Goal: Information Seeking & Learning: Learn about a topic

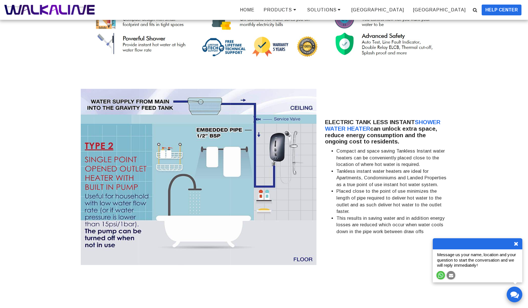
scroll to position [1271, 0]
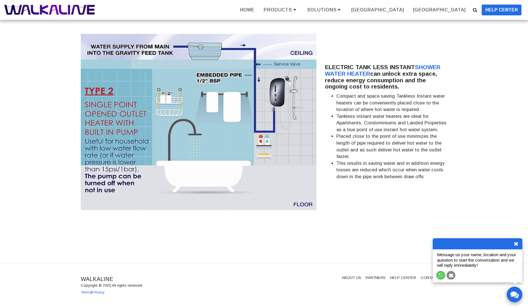
click at [443, 276] on img at bounding box center [440, 274] width 5 height 5
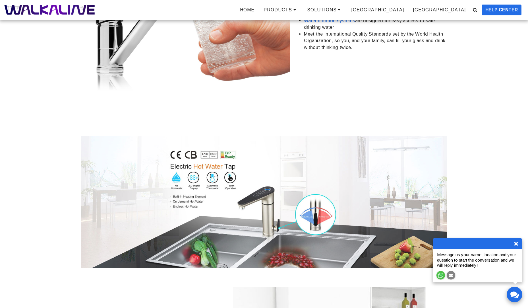
scroll to position [475, 0]
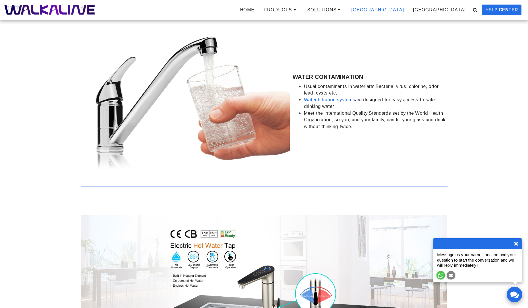
click at [404, 11] on span "[GEOGRAPHIC_DATA]" at bounding box center [378, 9] width 53 height 5
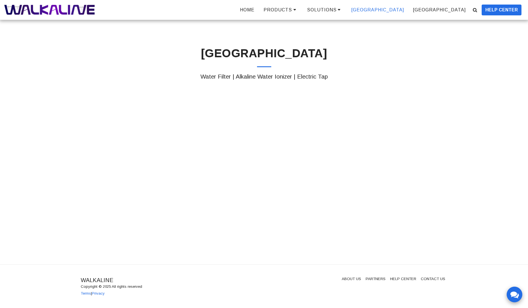
scroll to position [9, 0]
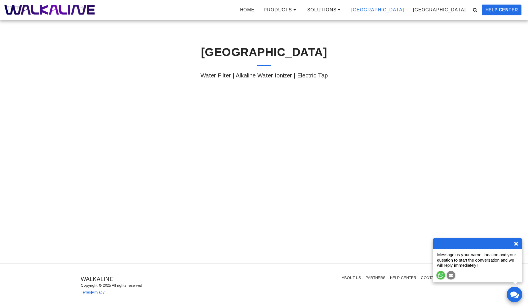
click at [515, 244] on icon at bounding box center [516, 244] width 6 height 6
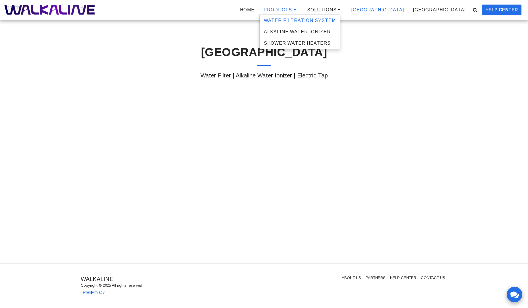
click at [336, 22] on span "WATER FILTRATION SYSTEM" at bounding box center [300, 20] width 72 height 5
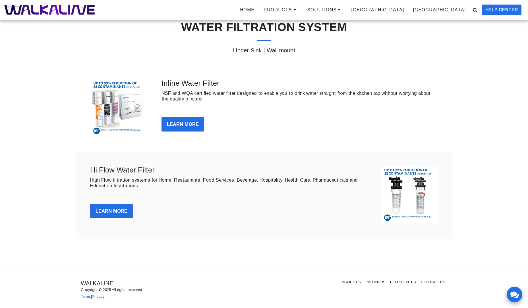
scroll to position [38, 0]
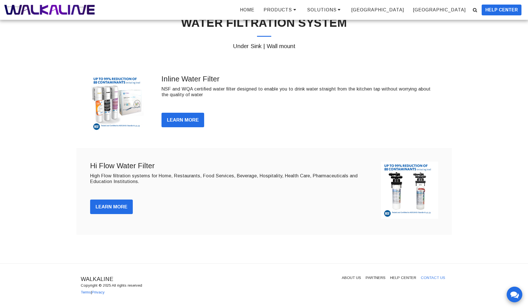
click at [430, 278] on span "CONTACT US" at bounding box center [433, 277] width 24 height 4
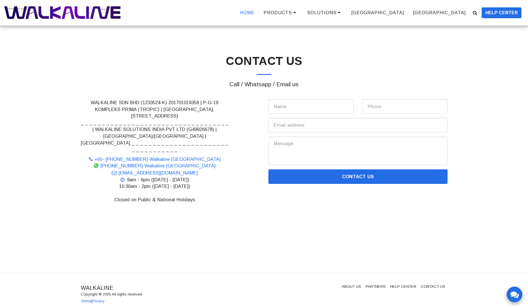
click at [255, 12] on span "HOME" at bounding box center [247, 12] width 15 height 5
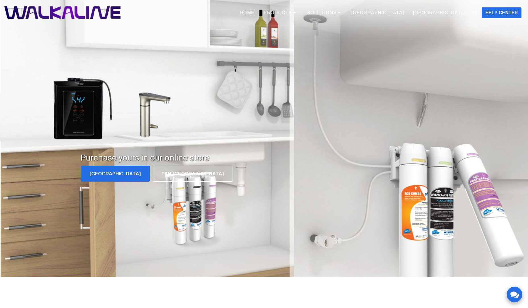
click at [94, 174] on span "[GEOGRAPHIC_DATA]" at bounding box center [115, 173] width 51 height 5
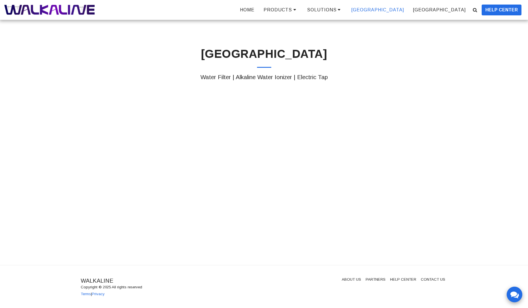
scroll to position [9, 0]
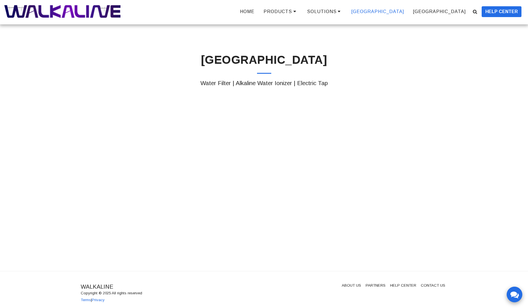
scroll to position [9, 0]
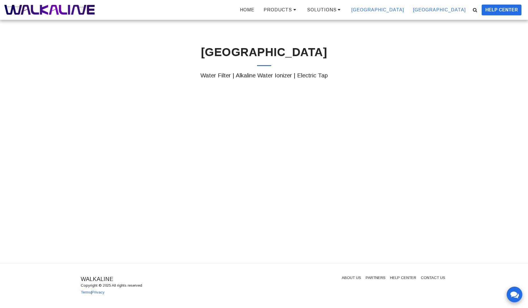
click at [463, 12] on span "[GEOGRAPHIC_DATA]" at bounding box center [439, 9] width 53 height 5
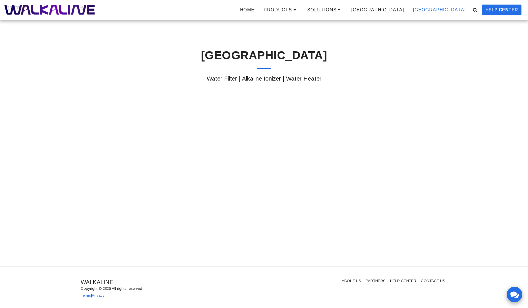
scroll to position [9, 0]
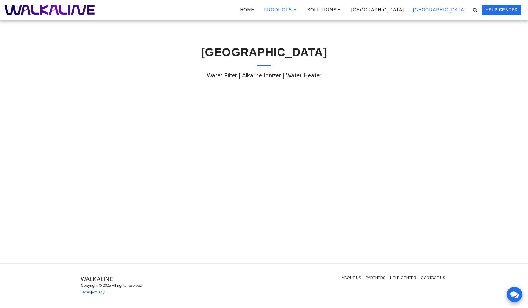
click at [292, 12] on span "PRODUCTS" at bounding box center [278, 9] width 28 height 5
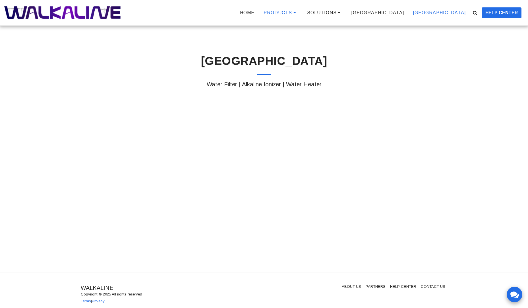
click at [292, 10] on span "PRODUCTS" at bounding box center [278, 12] width 28 height 5
click at [340, 20] on link "WATER FILTRATION SYSTEM" at bounding box center [300, 23] width 80 height 11
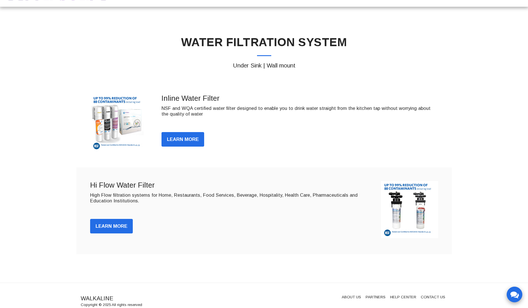
scroll to position [38, 0]
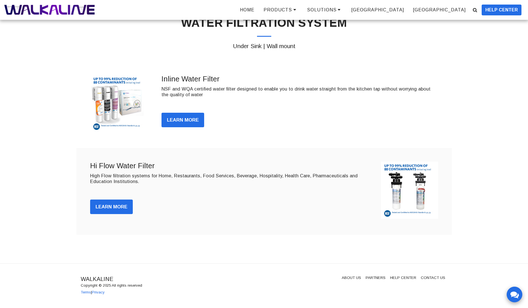
click at [178, 115] on link "Learn More" at bounding box center [183, 120] width 43 height 15
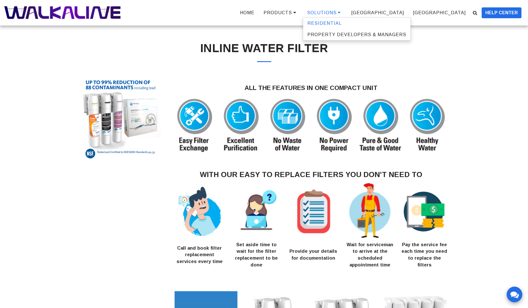
click at [342, 21] on span "RESIDENTIAL" at bounding box center [324, 23] width 34 height 5
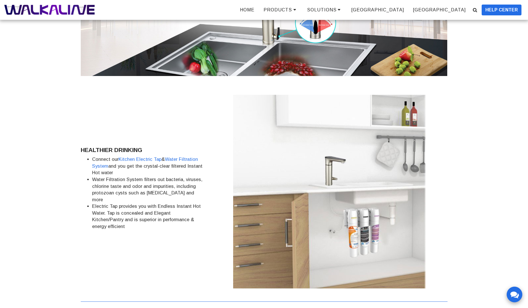
scroll to position [610, 0]
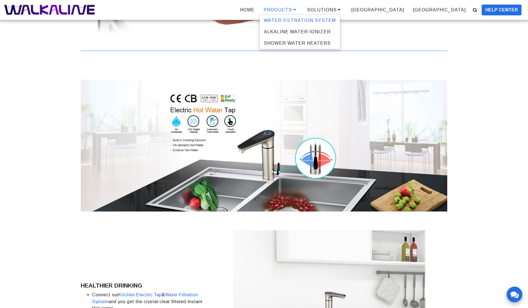
click at [336, 19] on span "WATER FILTRATION SYSTEM" at bounding box center [300, 20] width 72 height 5
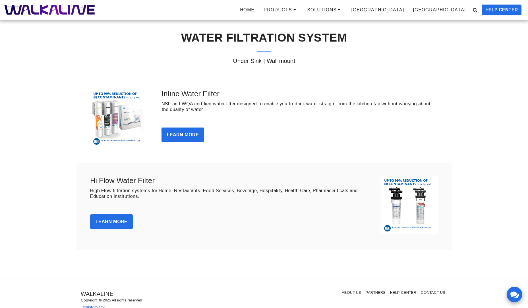
scroll to position [38, 0]
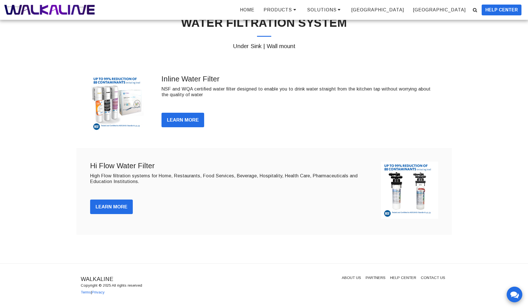
click at [170, 117] on link "Learn More" at bounding box center [183, 120] width 43 height 15
